Goal: Task Accomplishment & Management: Manage account settings

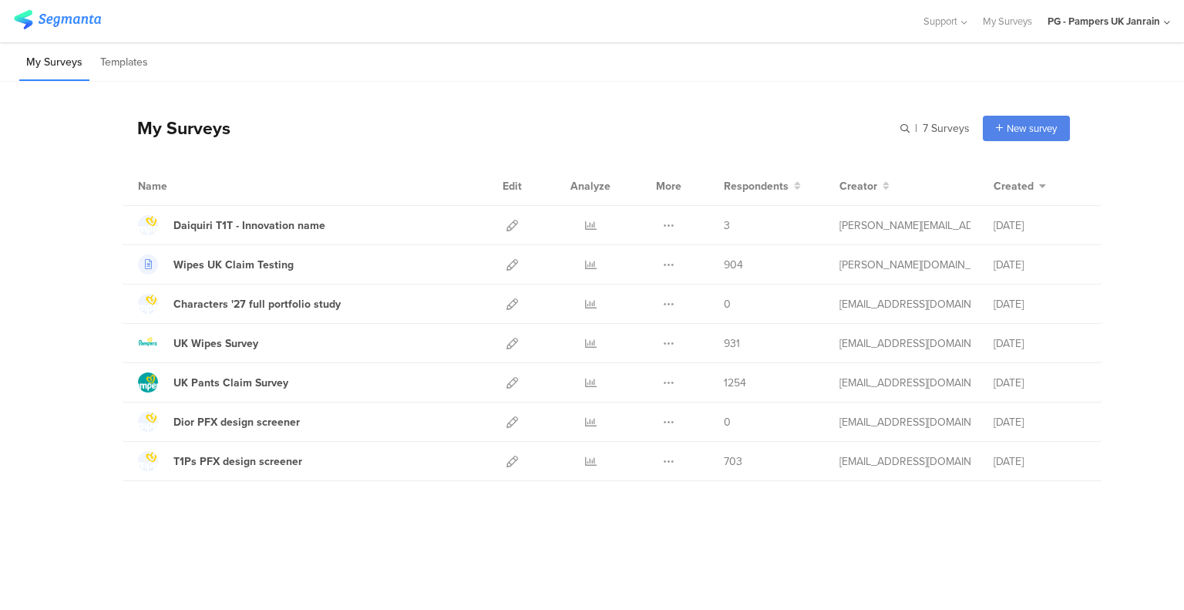
click at [518, 225] on div at bounding box center [512, 225] width 33 height 39
click at [513, 224] on icon at bounding box center [512, 226] width 12 height 12
